Goal: Navigation & Orientation: Find specific page/section

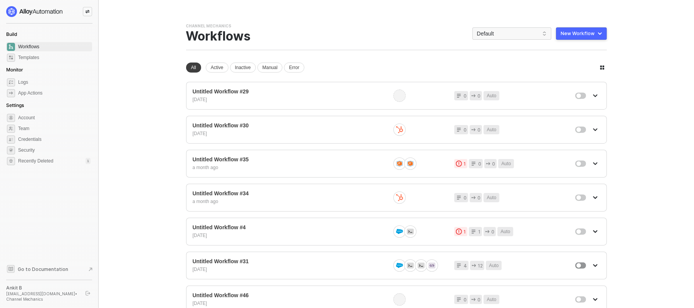
click at [133, 110] on main "You need to expand your browser window or switch to a computer with a bigger sc…" at bounding box center [347, 274] width 694 height 549
click at [90, 11] on div at bounding box center [87, 11] width 9 height 9
